Goal: Transaction & Acquisition: Download file/media

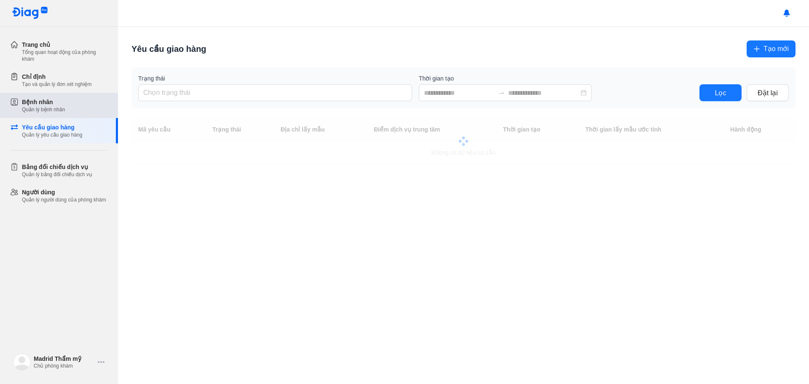
click at [65, 111] on div "Bệnh nhân Quản lý bệnh nhân" at bounding box center [65, 105] width 86 height 15
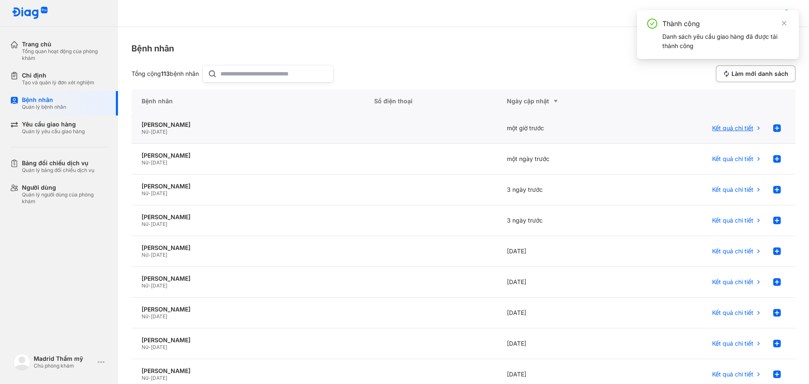
click at [739, 128] on span "Kết quả chi tiết" at bounding box center [732, 128] width 41 height 8
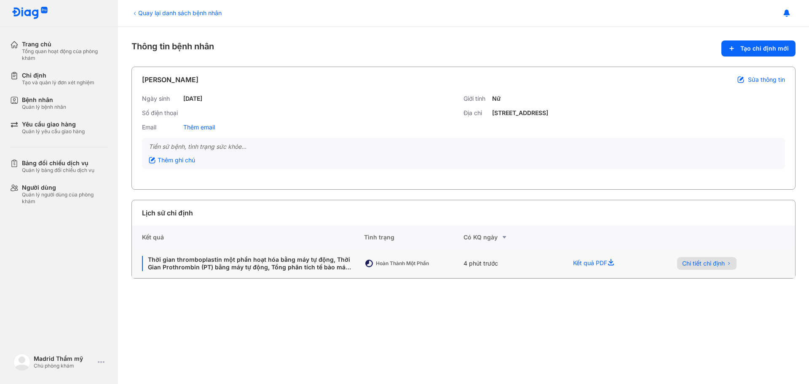
click at [708, 264] on span "Chi tiết chỉ định" at bounding box center [704, 264] width 43 height 8
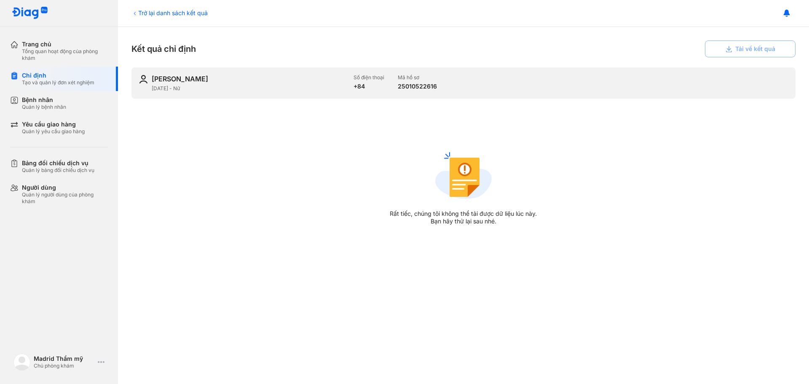
click at [135, 12] on icon at bounding box center [135, 13] width 7 height 7
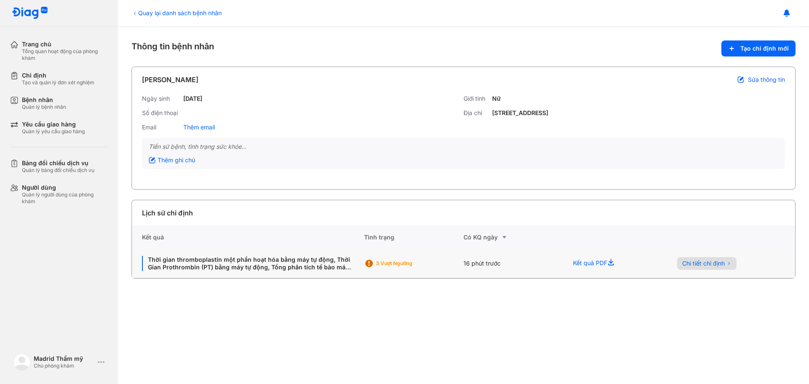
click at [720, 265] on span "Chi tiết chỉ định" at bounding box center [704, 264] width 43 height 8
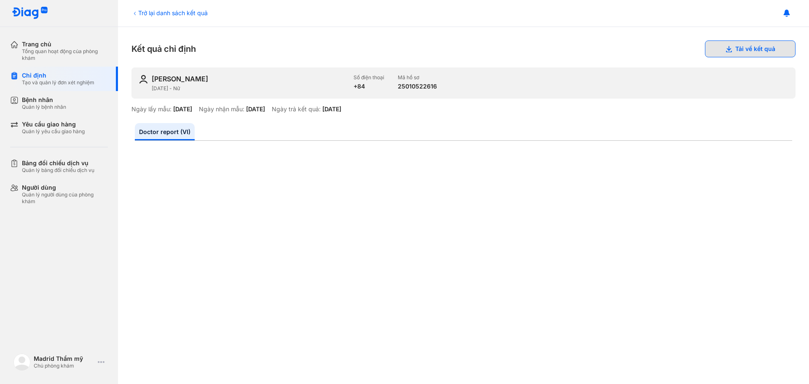
click at [752, 51] on button "Tải về kết quả" at bounding box center [750, 48] width 91 height 17
